Goal: Information Seeking & Learning: Compare options

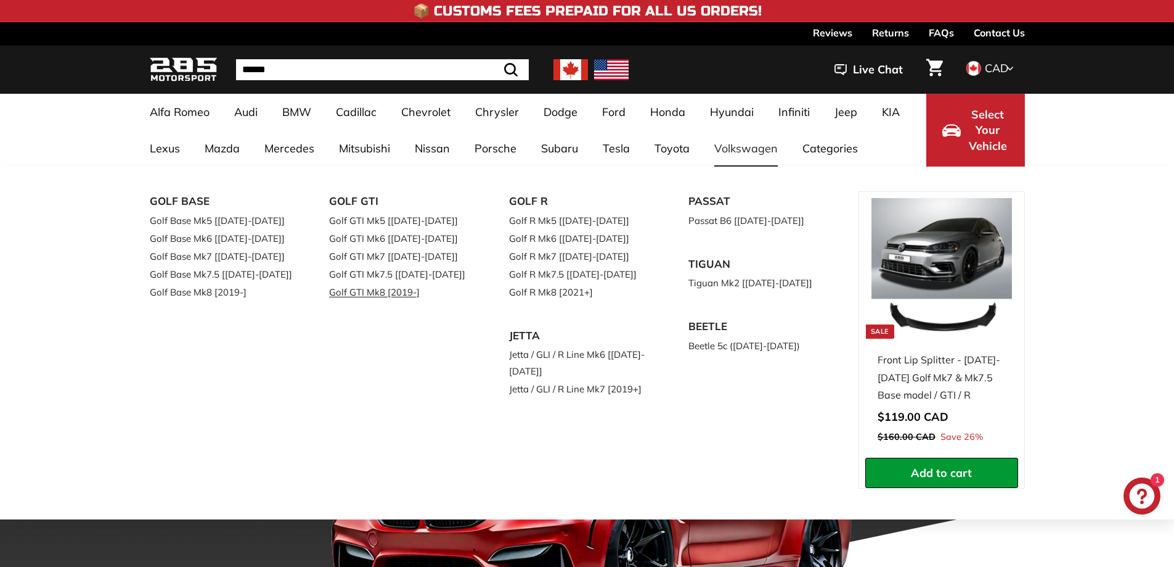
click at [403, 295] on link "Golf GTI Mk8 [2019-]" at bounding box center [401, 292] width 145 height 18
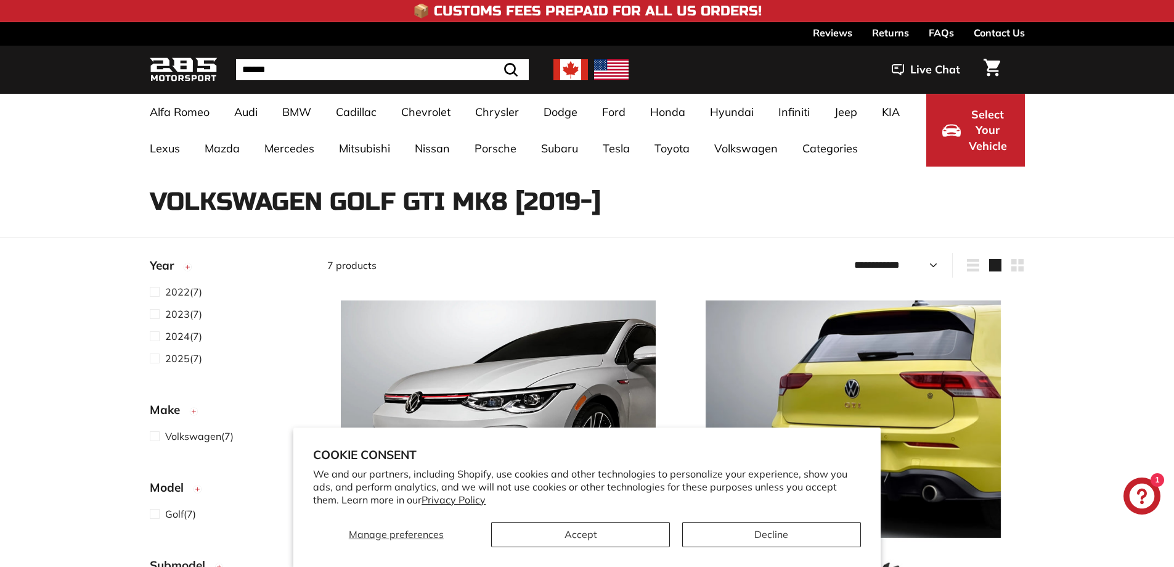
select select "**********"
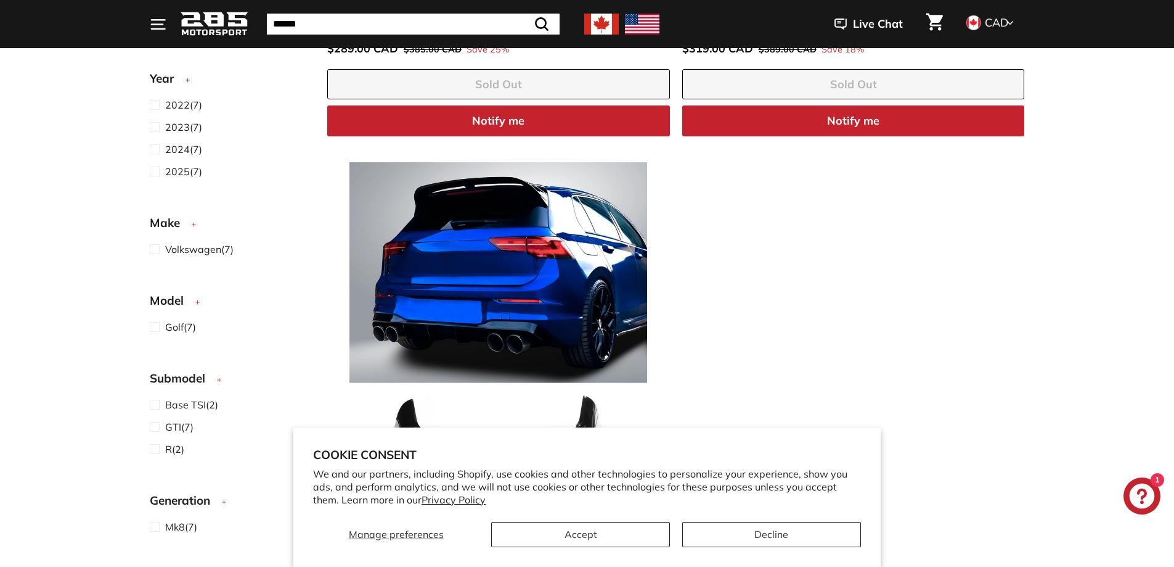
scroll to position [1726, 0]
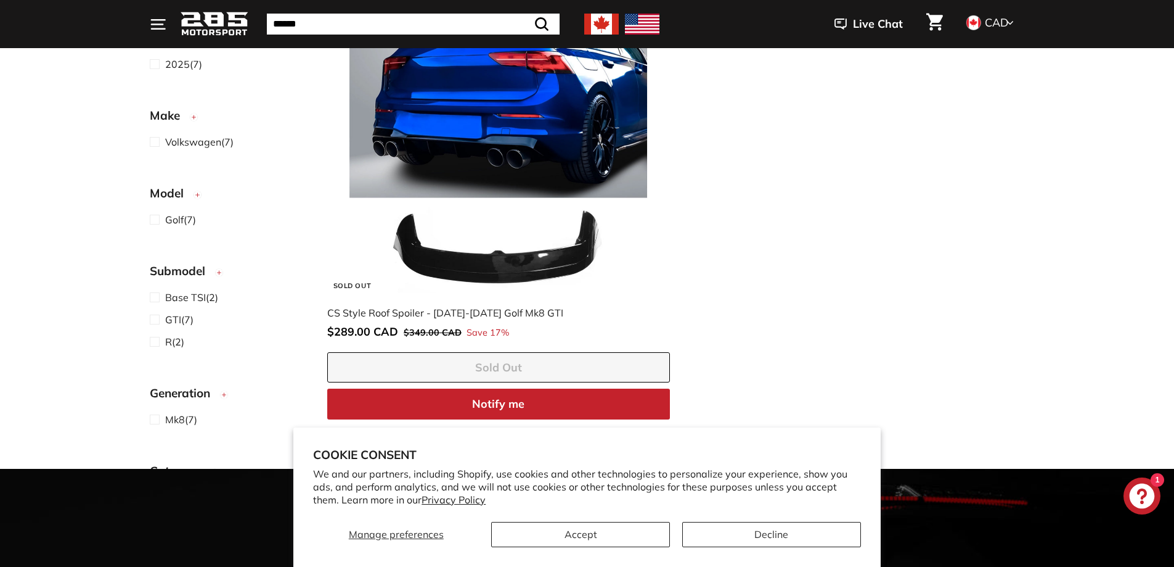
click at [577, 250] on img at bounding box center [498, 134] width 315 height 315
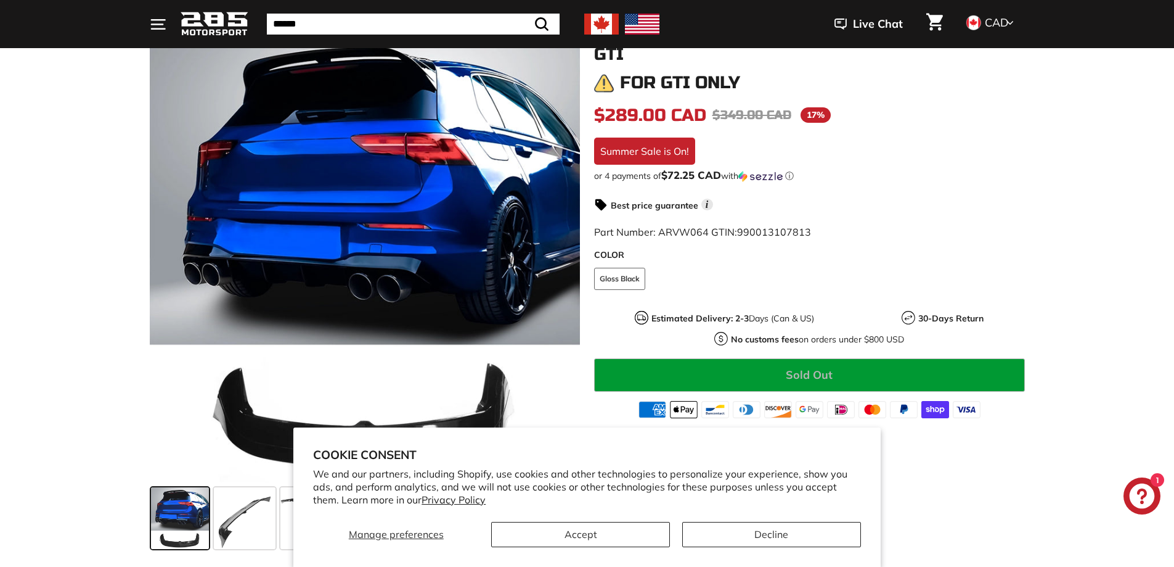
scroll to position [432, 0]
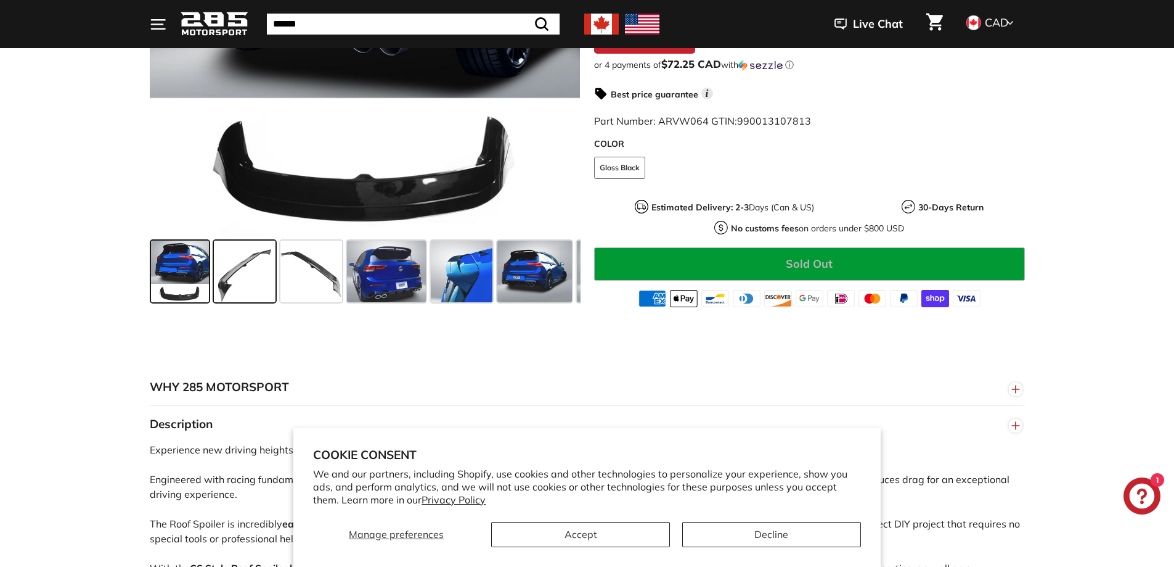
click at [220, 272] on span at bounding box center [245, 271] width 62 height 62
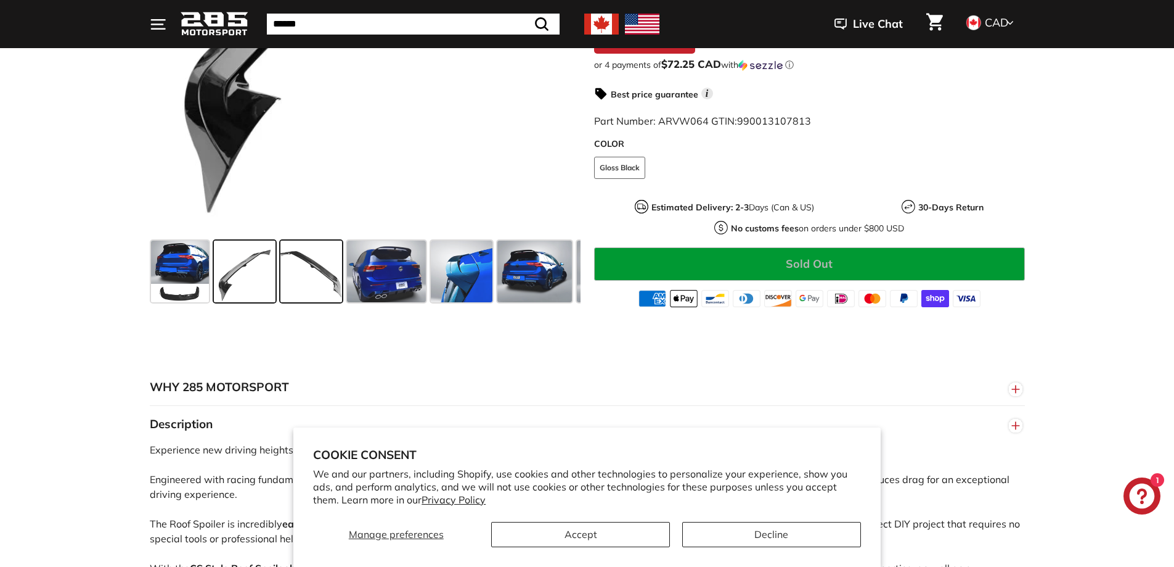
click at [305, 264] on span at bounding box center [311, 271] width 62 height 62
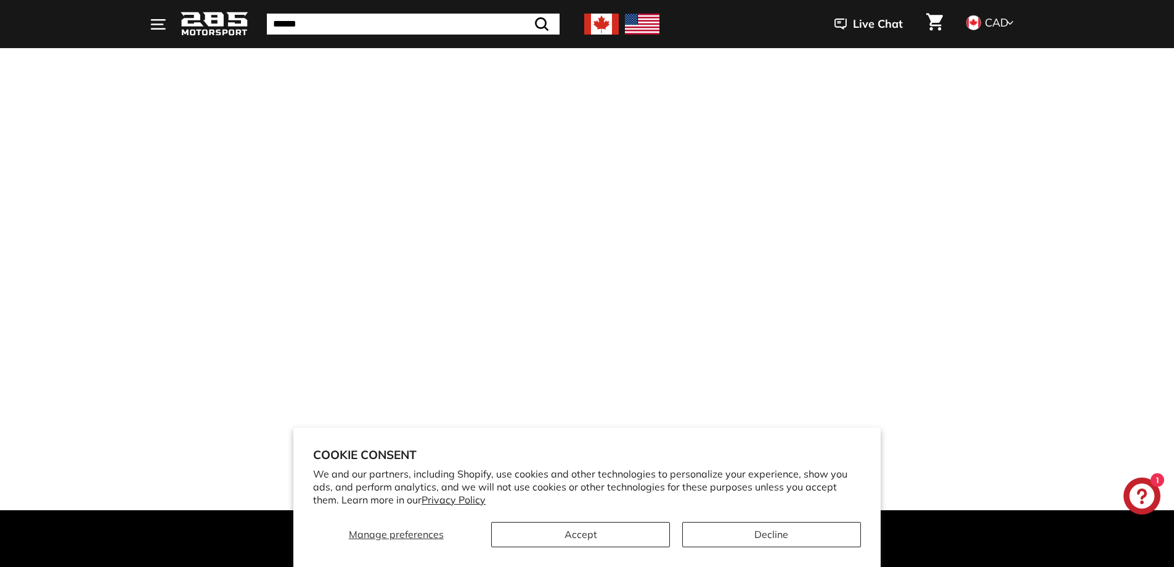
scroll to position [1664, 0]
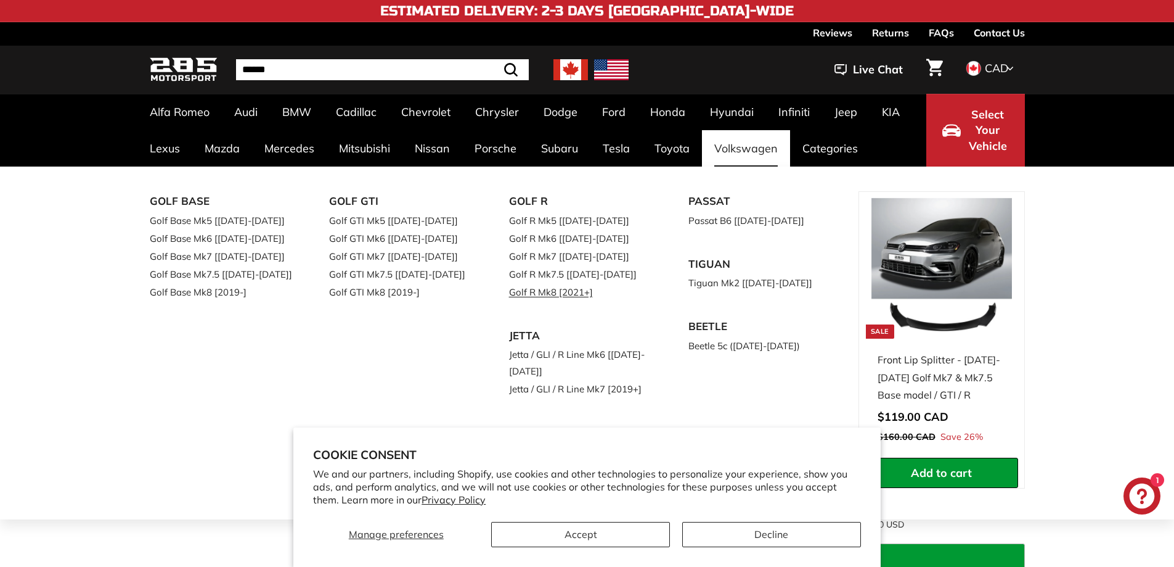
click at [567, 292] on link "Golf R Mk8 [2021+]" at bounding box center [581, 292] width 145 height 18
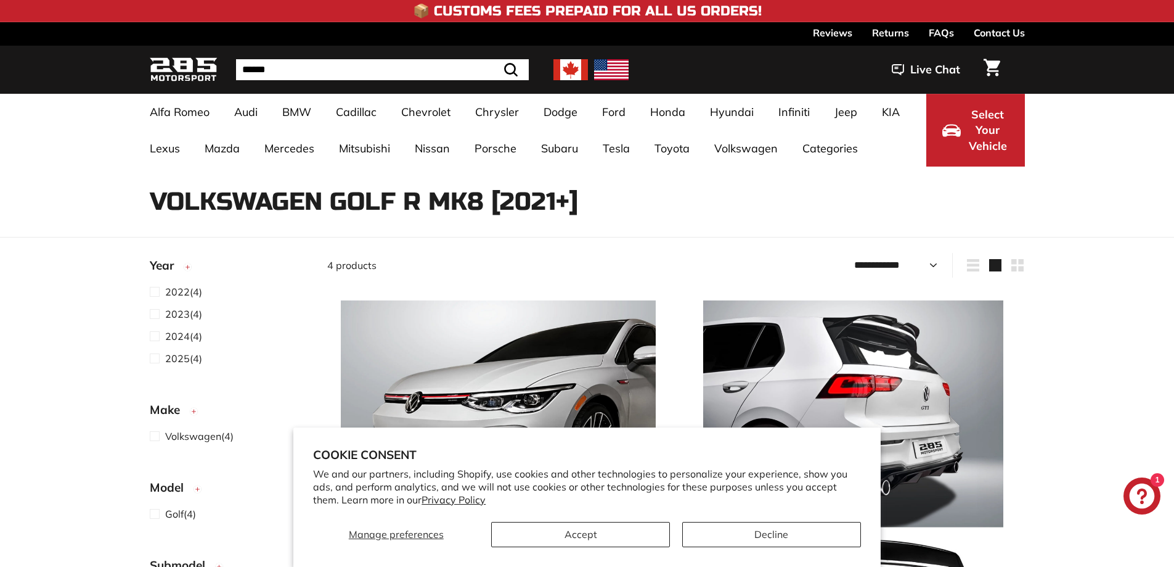
select select "**********"
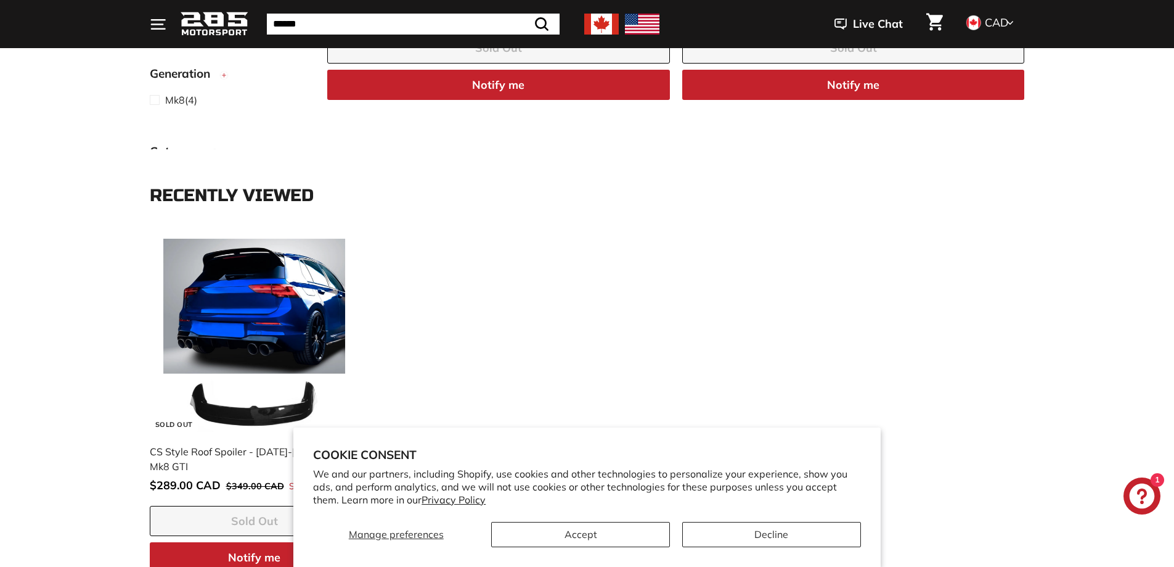
scroll to position [925, 0]
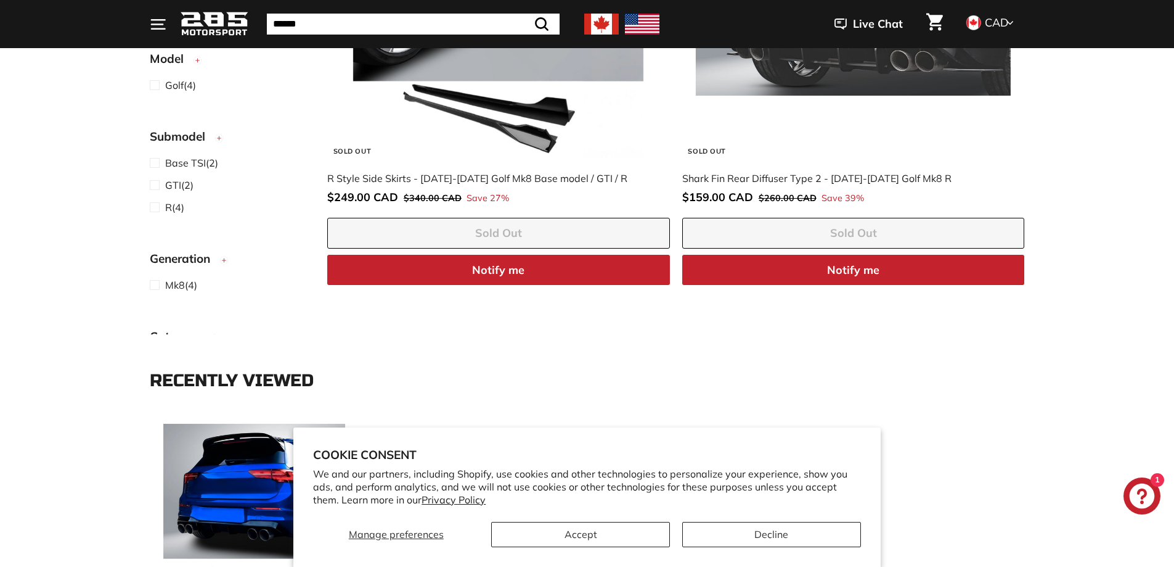
click at [380, 120] on img at bounding box center [498, 0] width 315 height 315
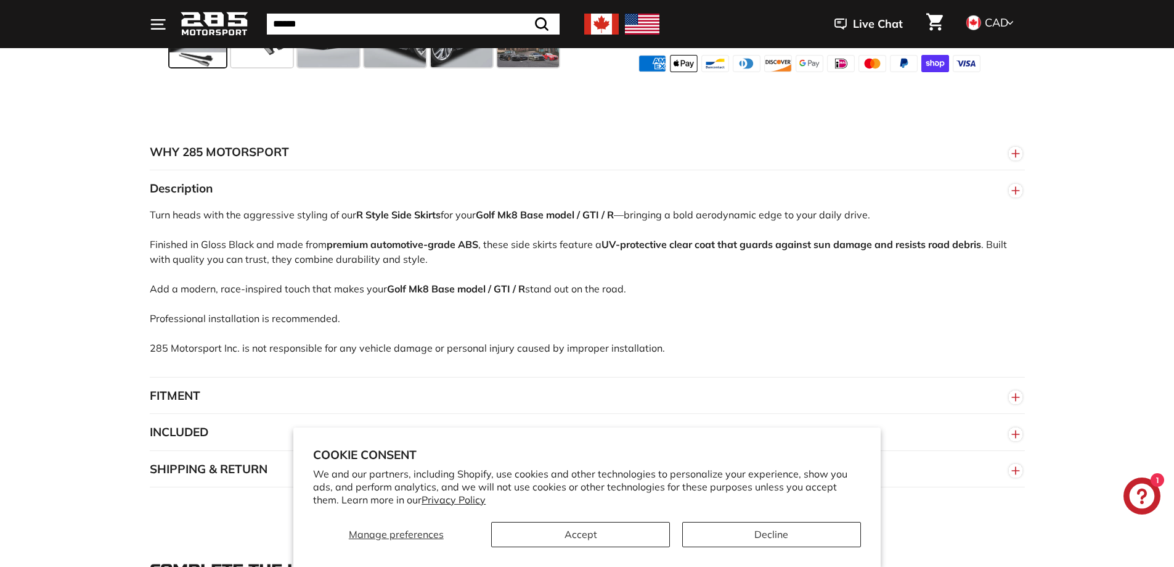
scroll to position [740, 0]
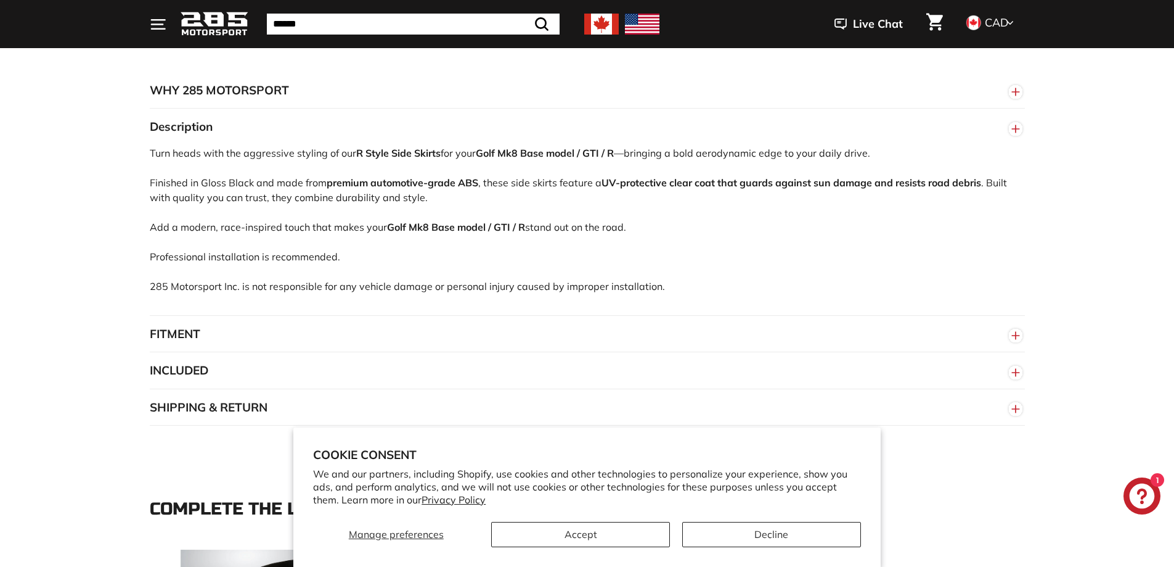
click at [341, 323] on button "FITMENT" at bounding box center [587, 334] width 875 height 37
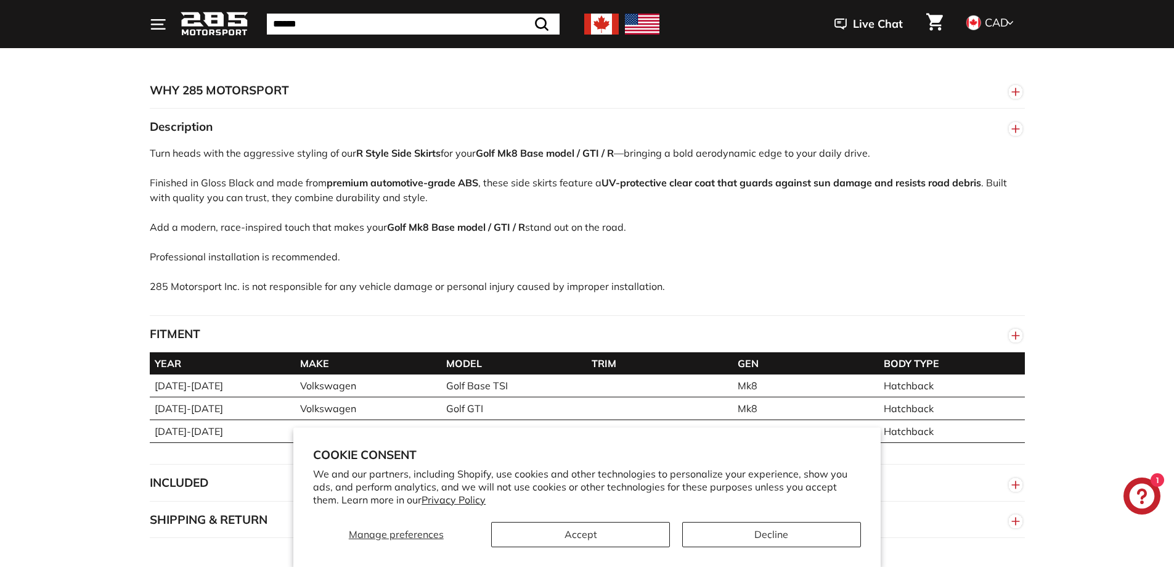
scroll to position [863, 0]
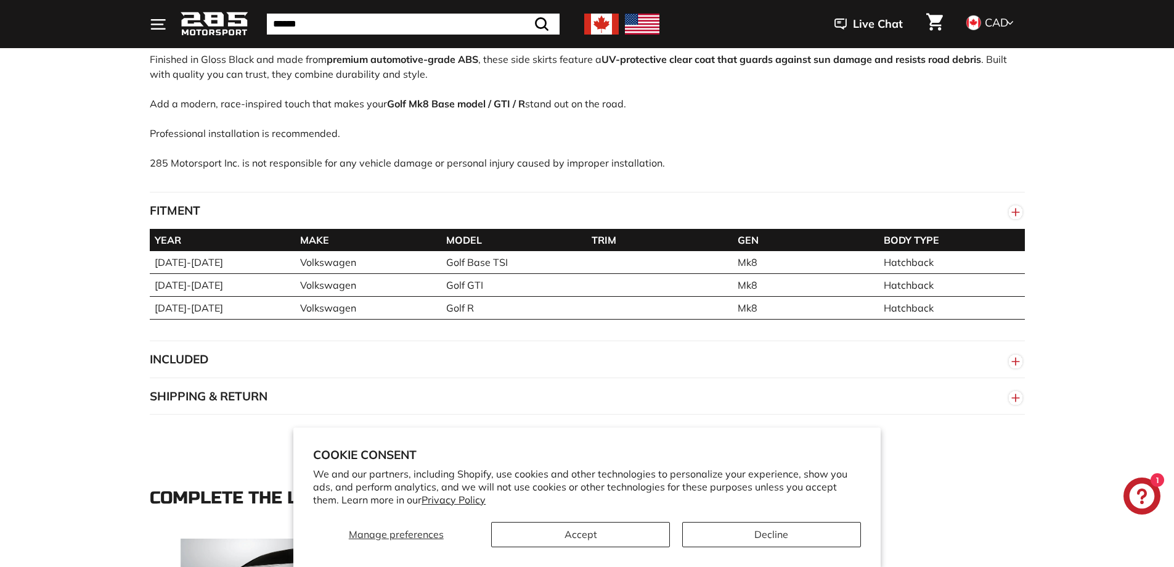
click at [368, 349] on button "INCLUDED" at bounding box center [587, 359] width 875 height 37
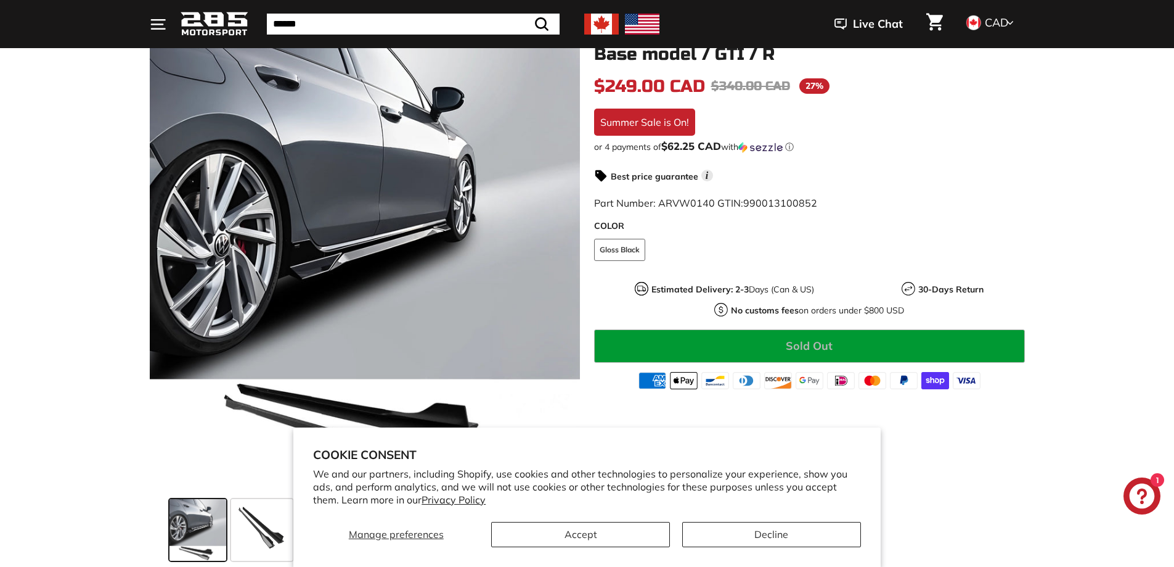
scroll to position [0, 0]
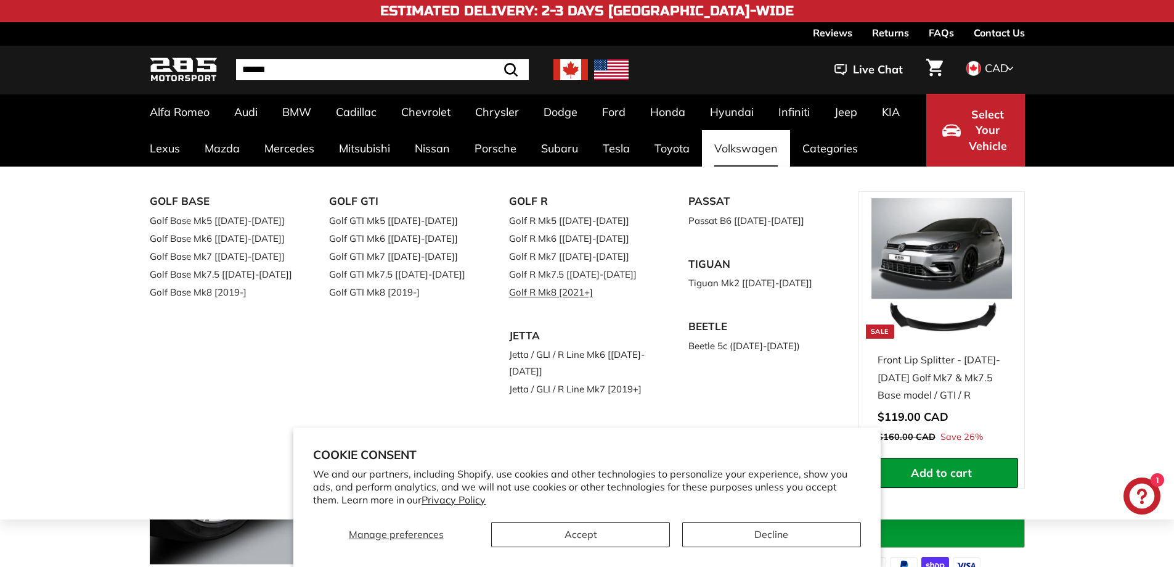
click at [592, 292] on link "Golf R Mk8 [2021+]" at bounding box center [581, 292] width 145 height 18
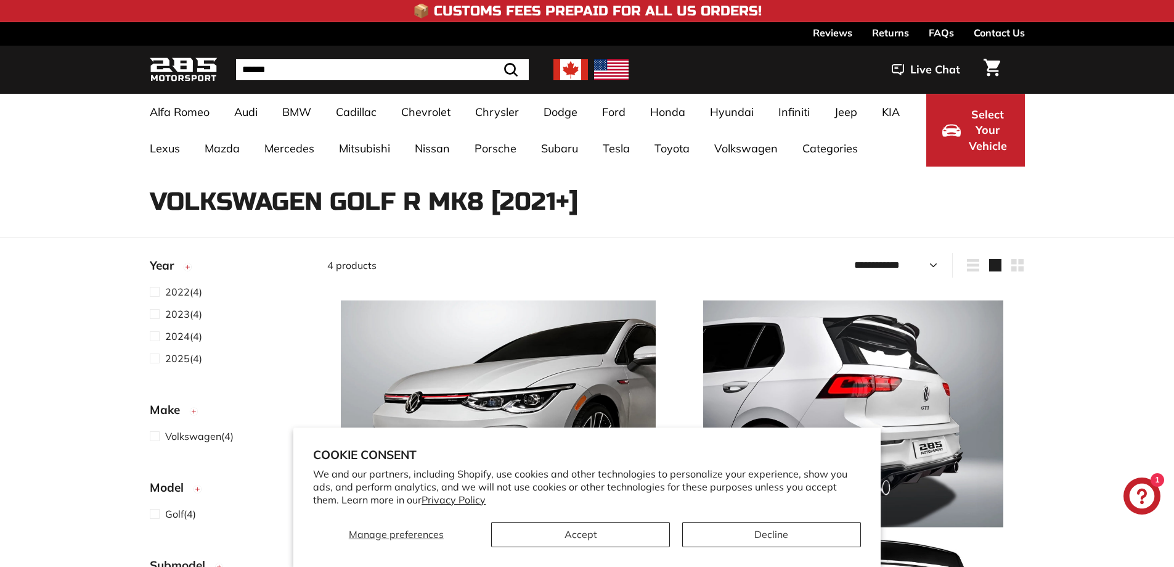
select select "**********"
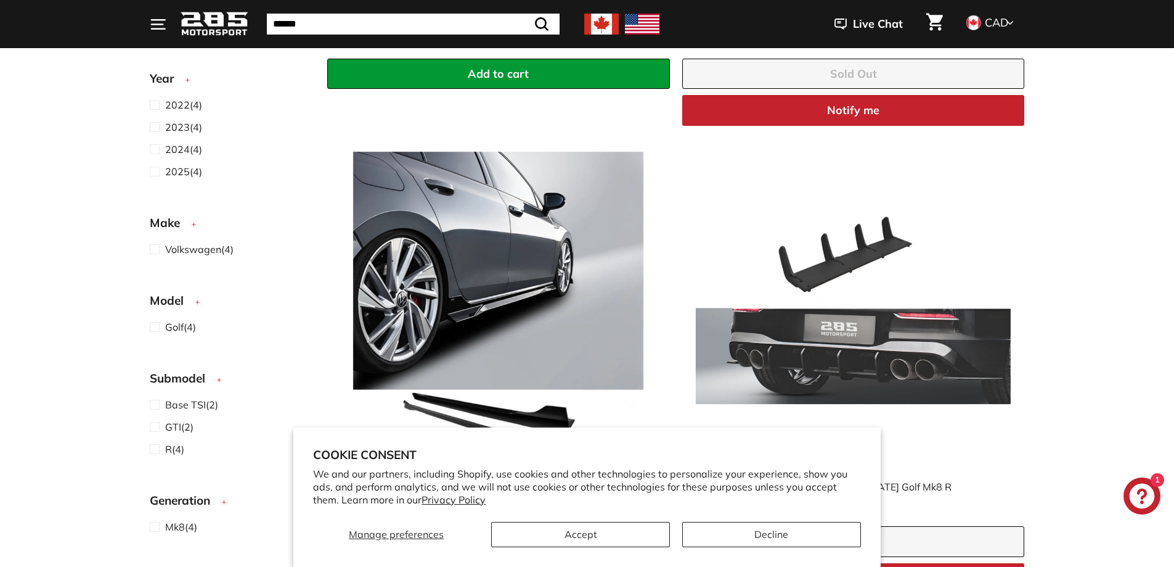
scroll to position [740, 0]
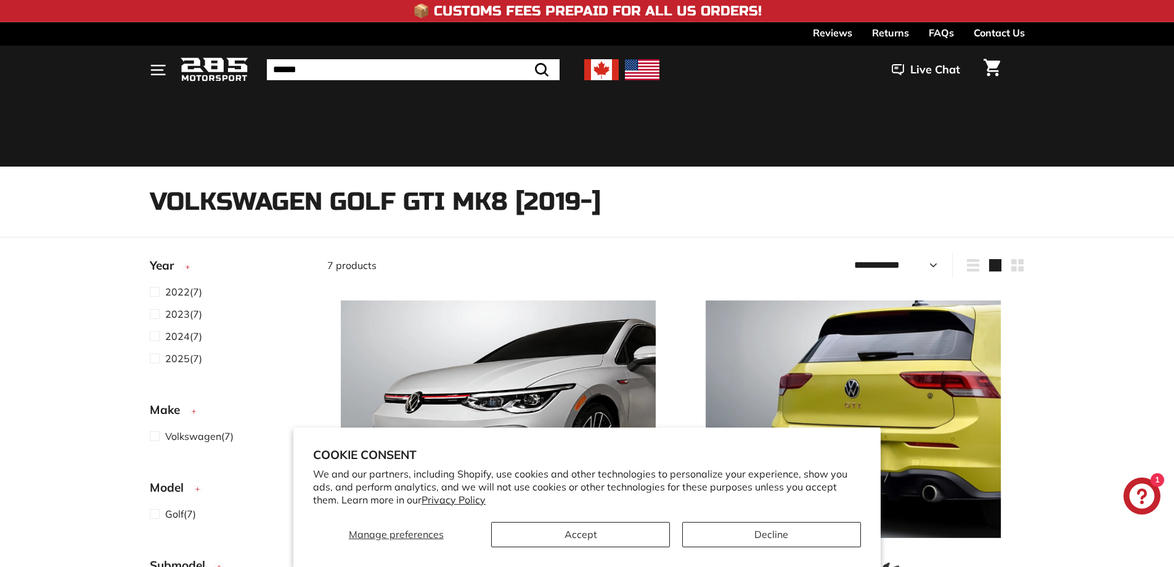
select select "**********"
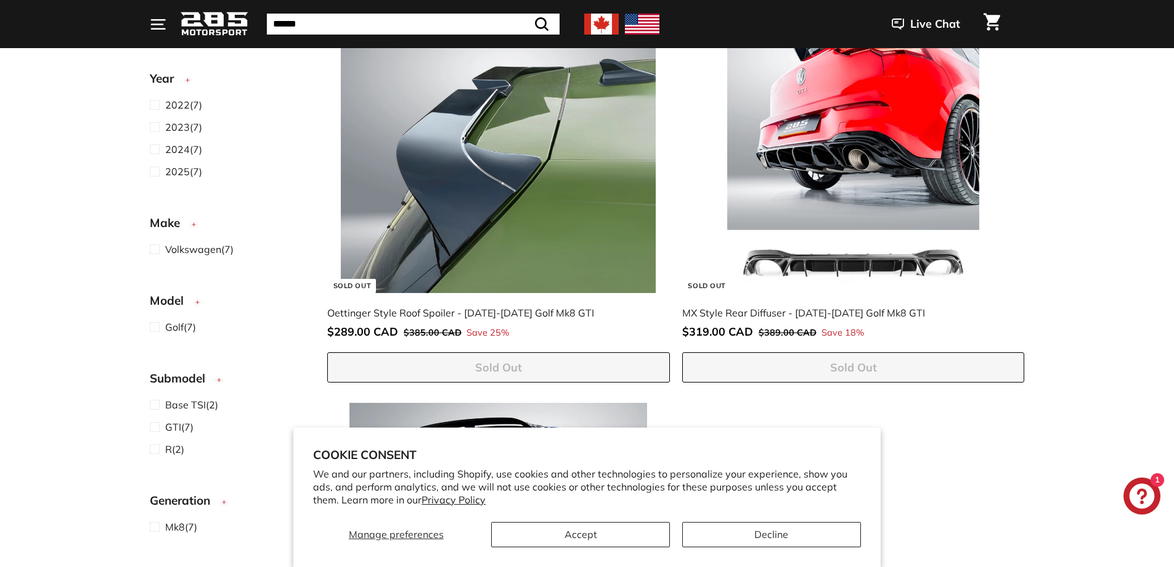
scroll to position [1215, 0]
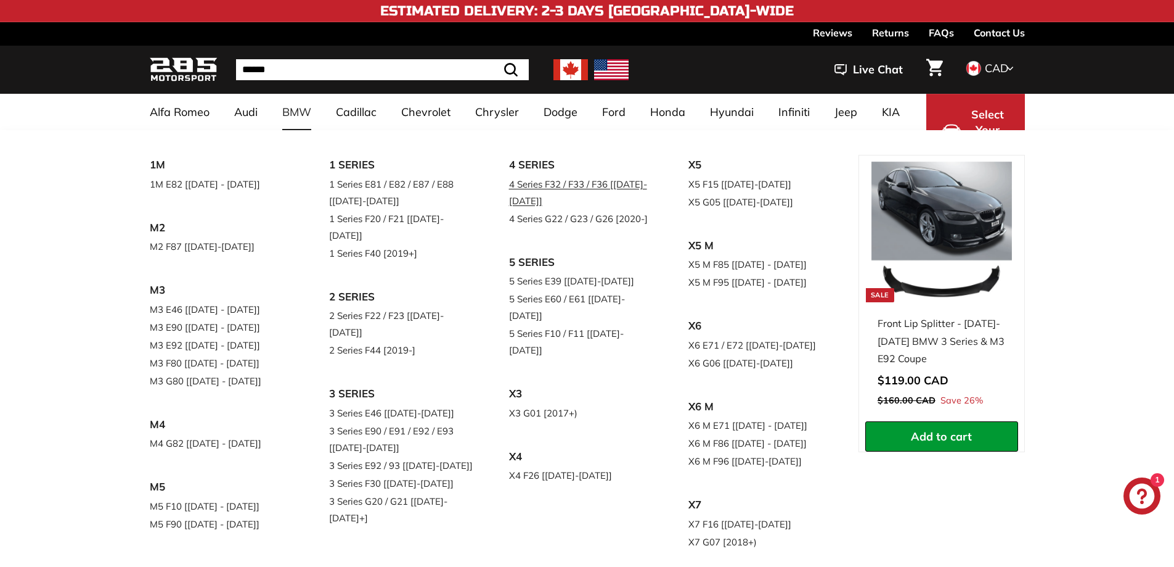
click at [529, 189] on link "4 Series F32 / F33 / F36 [[DATE]-[DATE]]" at bounding box center [581, 192] width 145 height 35
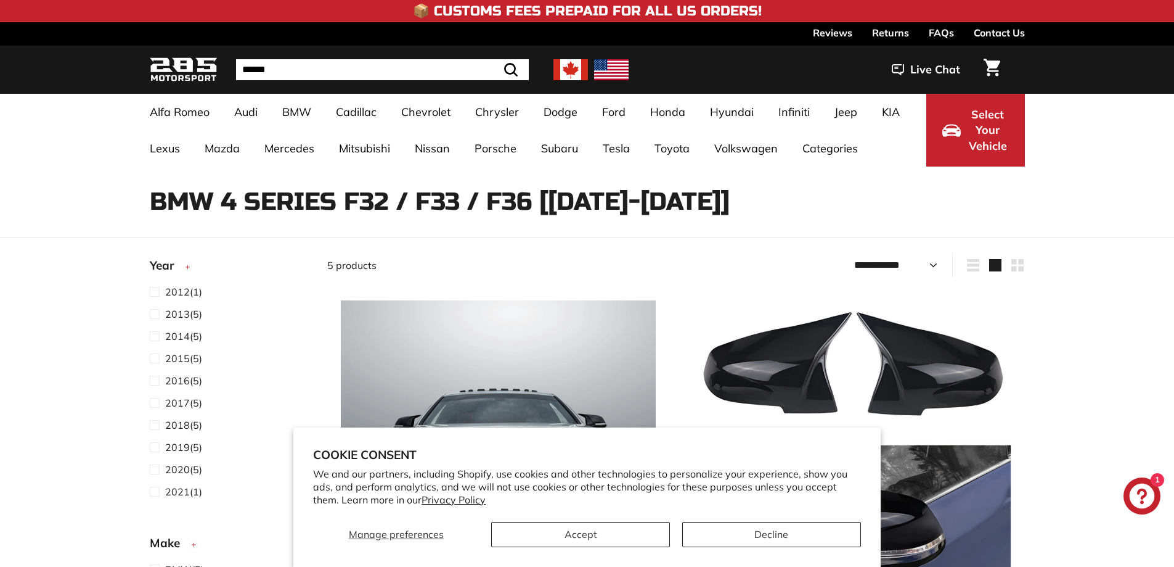
select select "**********"
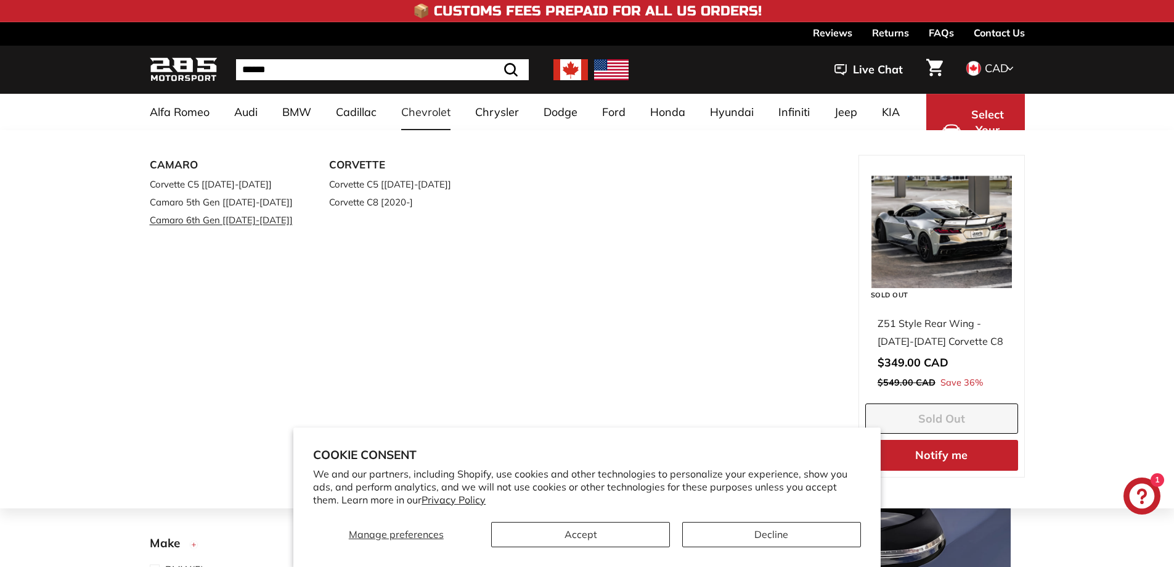
click at [274, 219] on link "Camaro 6th Gen [[DATE]-[DATE]]" at bounding box center [222, 220] width 145 height 18
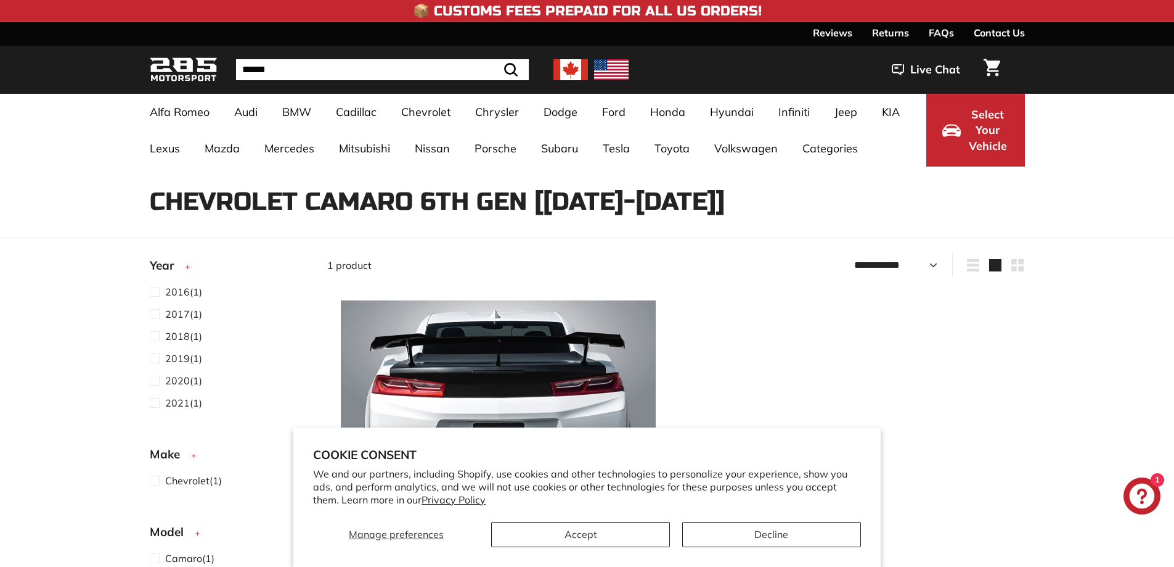
select select "**********"
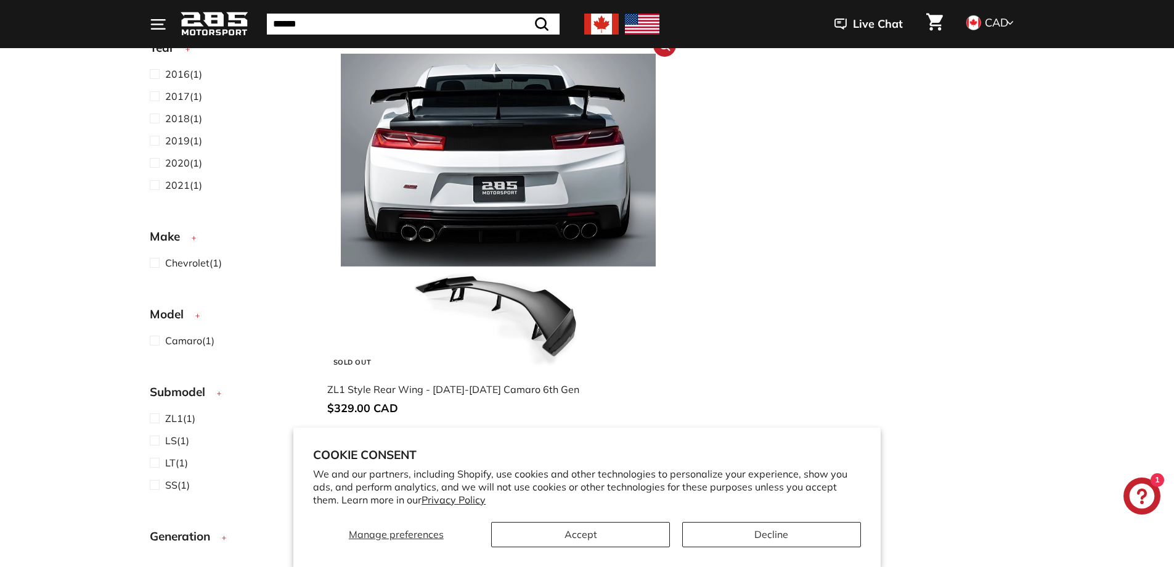
scroll to position [308, 0]
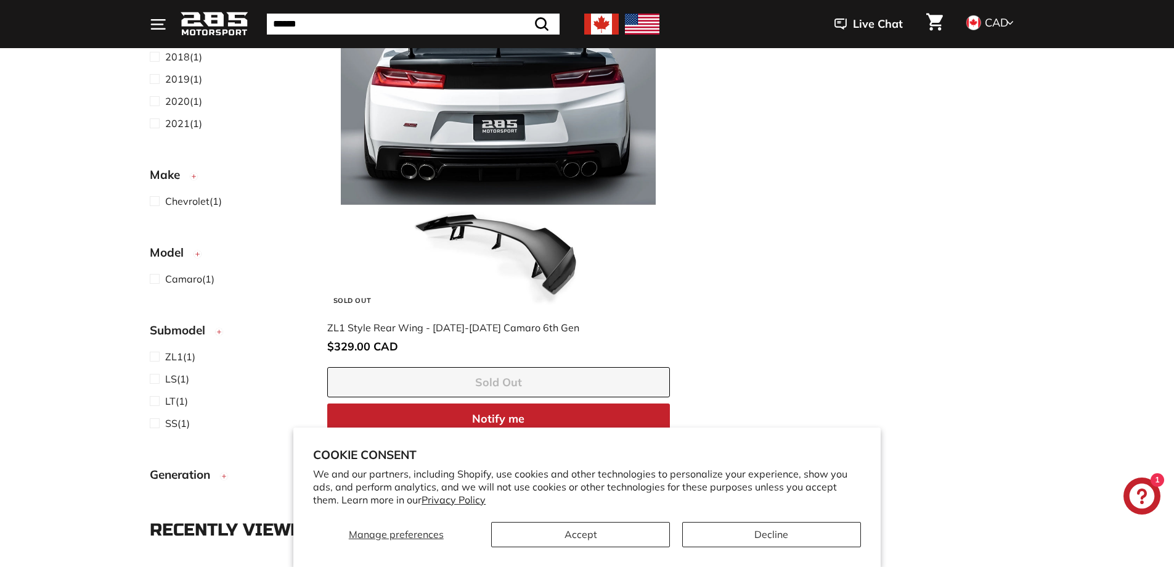
click at [487, 217] on img at bounding box center [498, 149] width 315 height 315
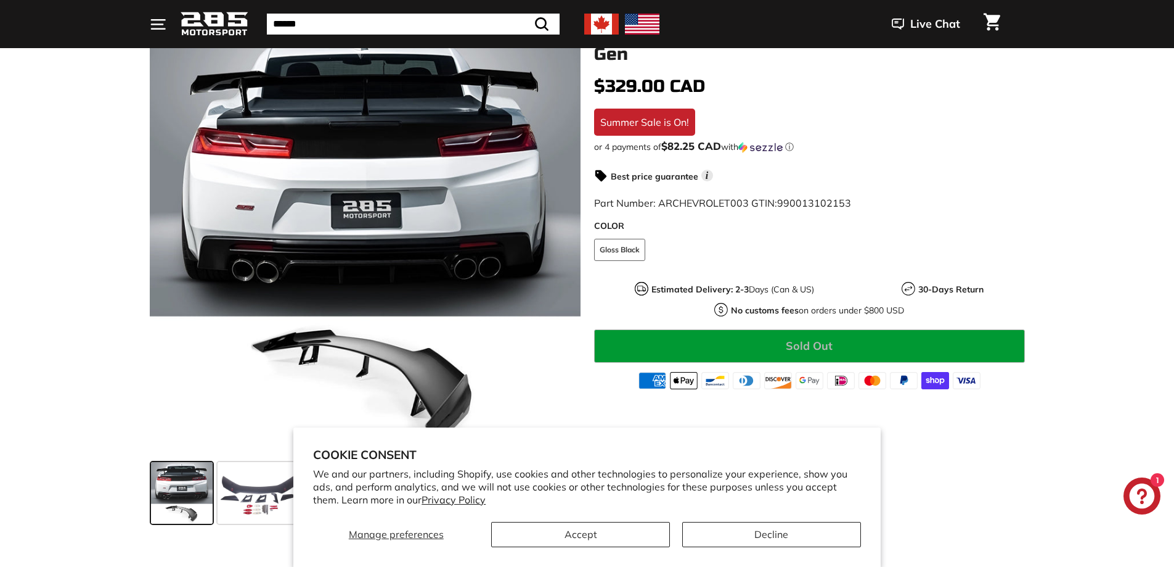
scroll to position [493, 0]
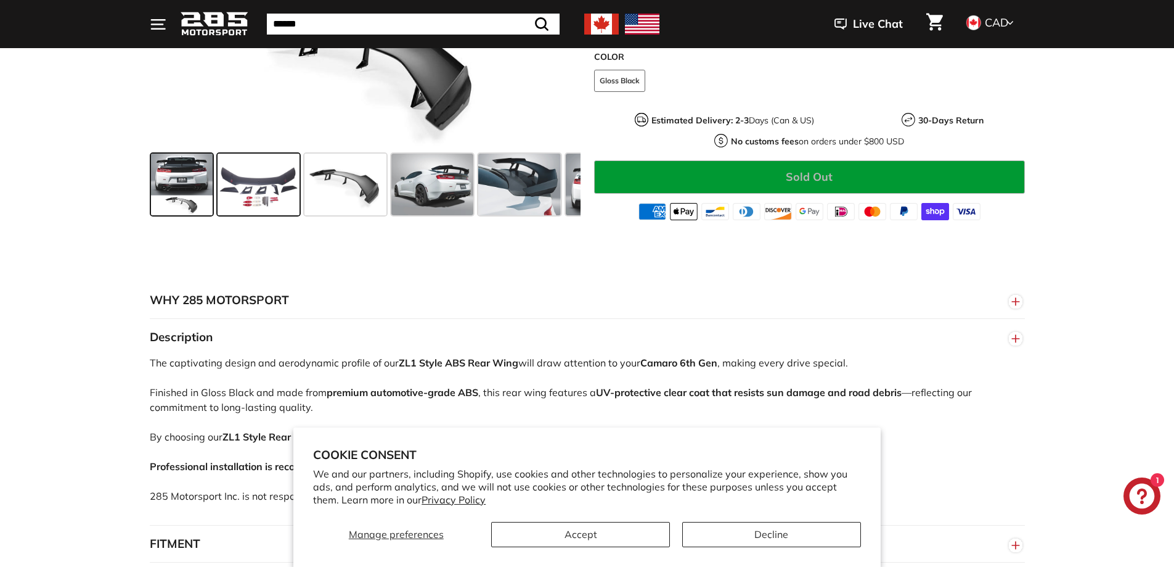
click at [292, 200] on span at bounding box center [259, 184] width 82 height 62
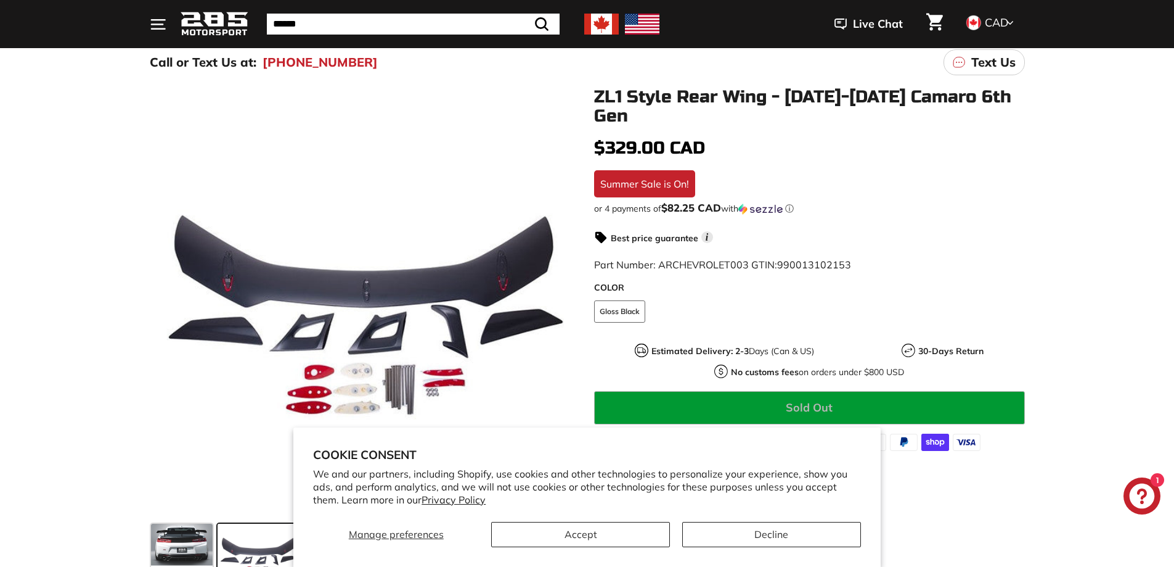
scroll to position [0, 0]
